Goal: Information Seeking & Learning: Learn about a topic

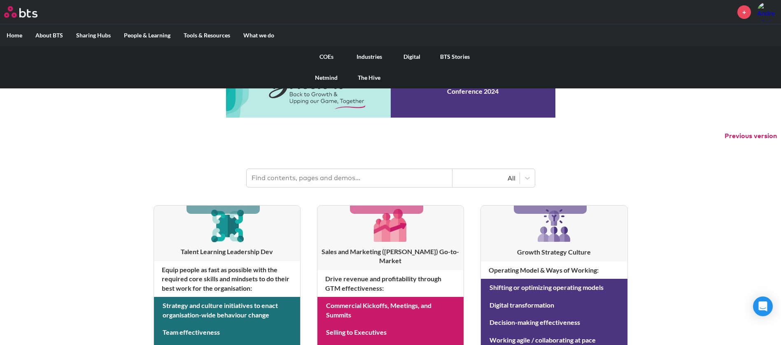
click at [328, 51] on link "COEs" at bounding box center [326, 56] width 43 height 21
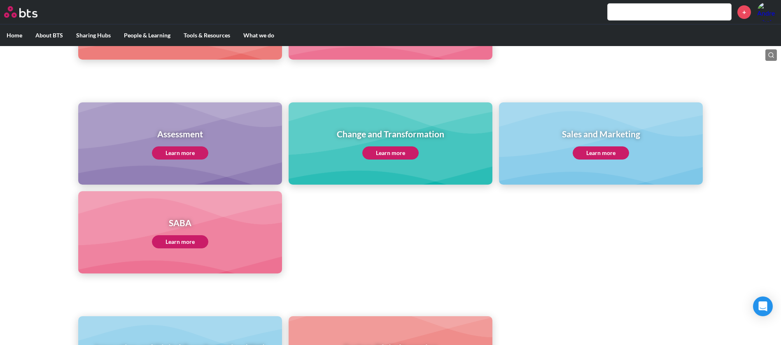
scroll to position [309, 0]
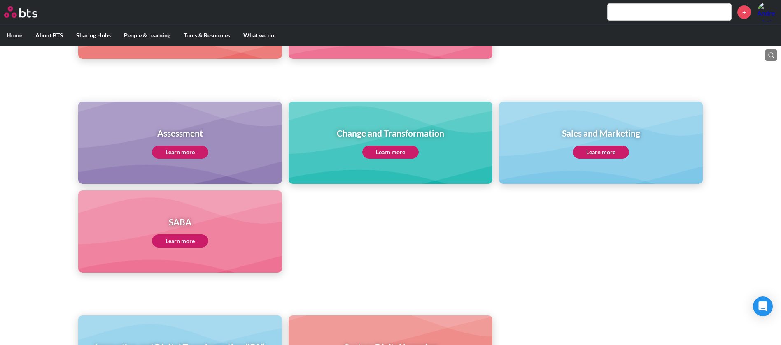
click at [191, 144] on div "Assessment Learn more" at bounding box center [180, 143] width 56 height 32
click at [188, 149] on link "Learn more" at bounding box center [180, 152] width 56 height 13
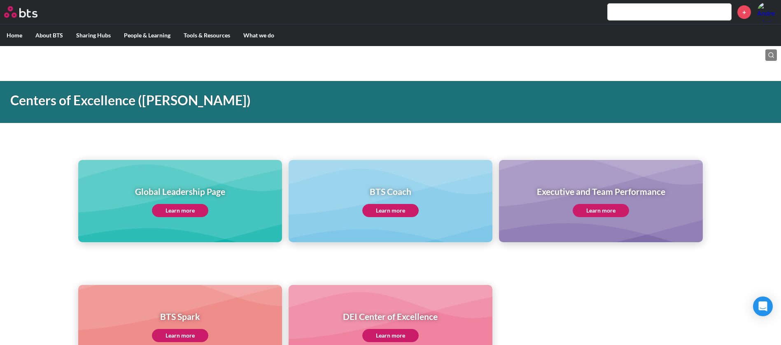
click at [602, 207] on link "Learn more" at bounding box center [600, 210] width 56 height 13
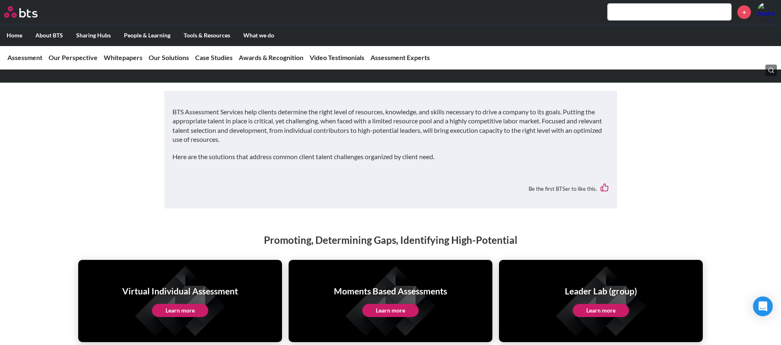
scroll to position [1543, 0]
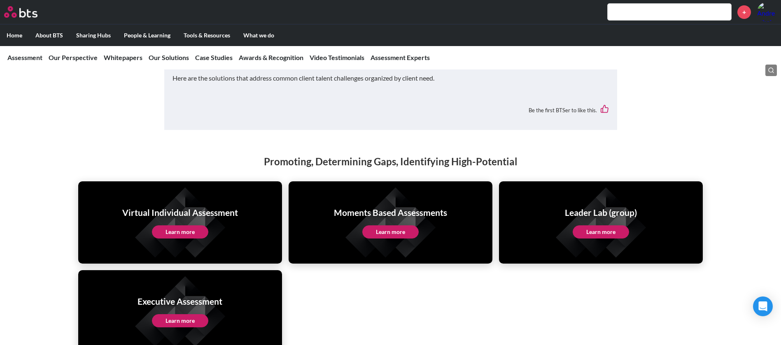
click at [392, 207] on div "Moments Based Assessments Learn more" at bounding box center [390, 223] width 113 height 32
click at [388, 226] on link "Learn more" at bounding box center [390, 232] width 56 height 13
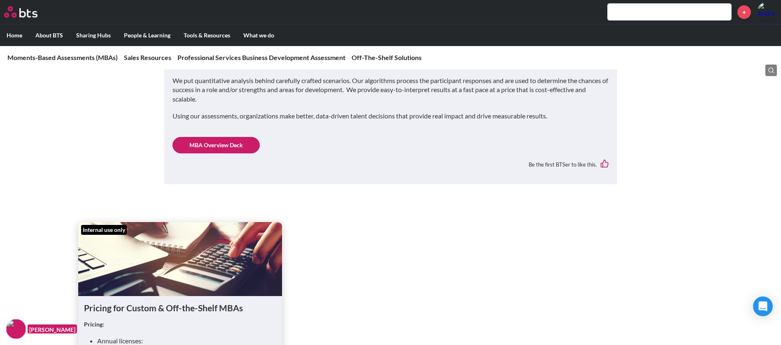
scroll to position [62, 0]
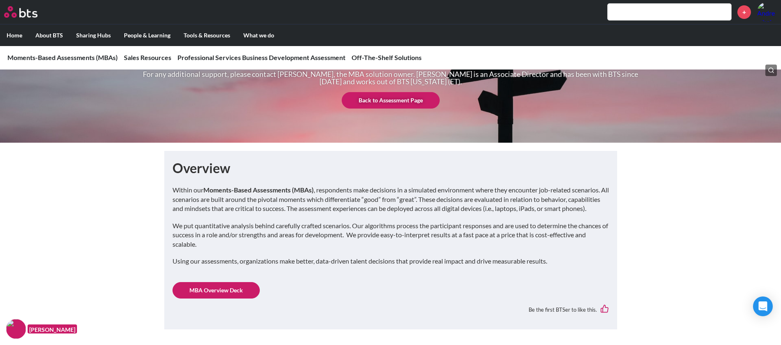
click at [214, 295] on link "MBA Overview Deck" at bounding box center [215, 290] width 87 height 16
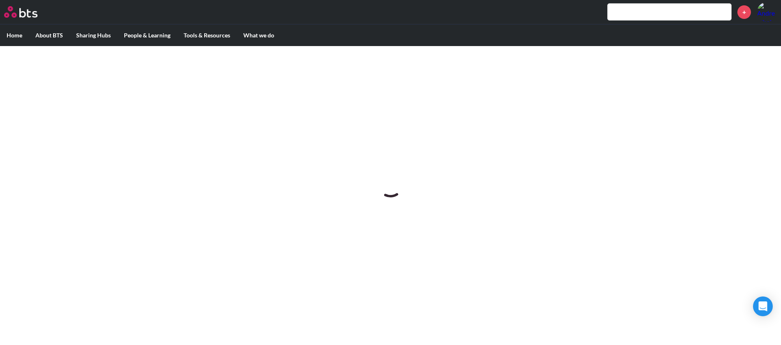
scroll to position [0, 0]
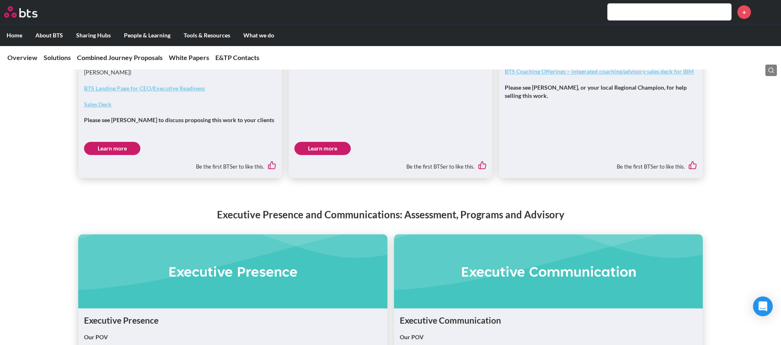
scroll to position [802, 0]
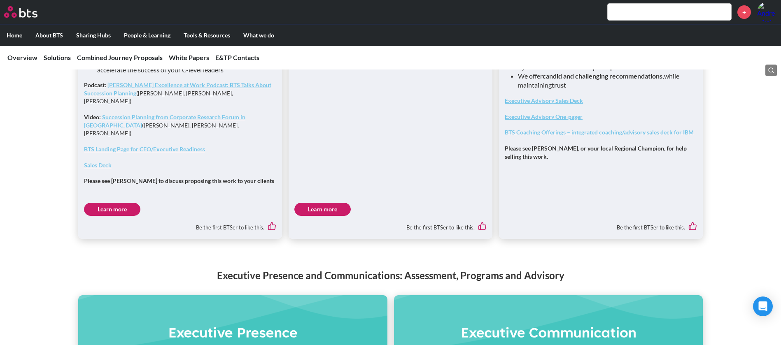
click at [327, 203] on link "Learn more" at bounding box center [322, 209] width 56 height 13
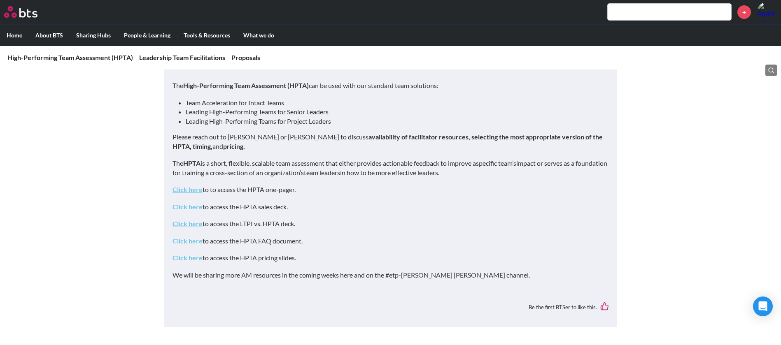
scroll to position [494, 0]
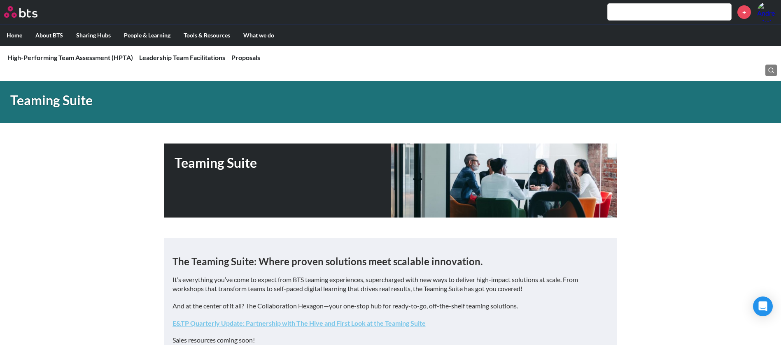
scroll to position [440, 0]
